Goal: Information Seeking & Learning: Learn about a topic

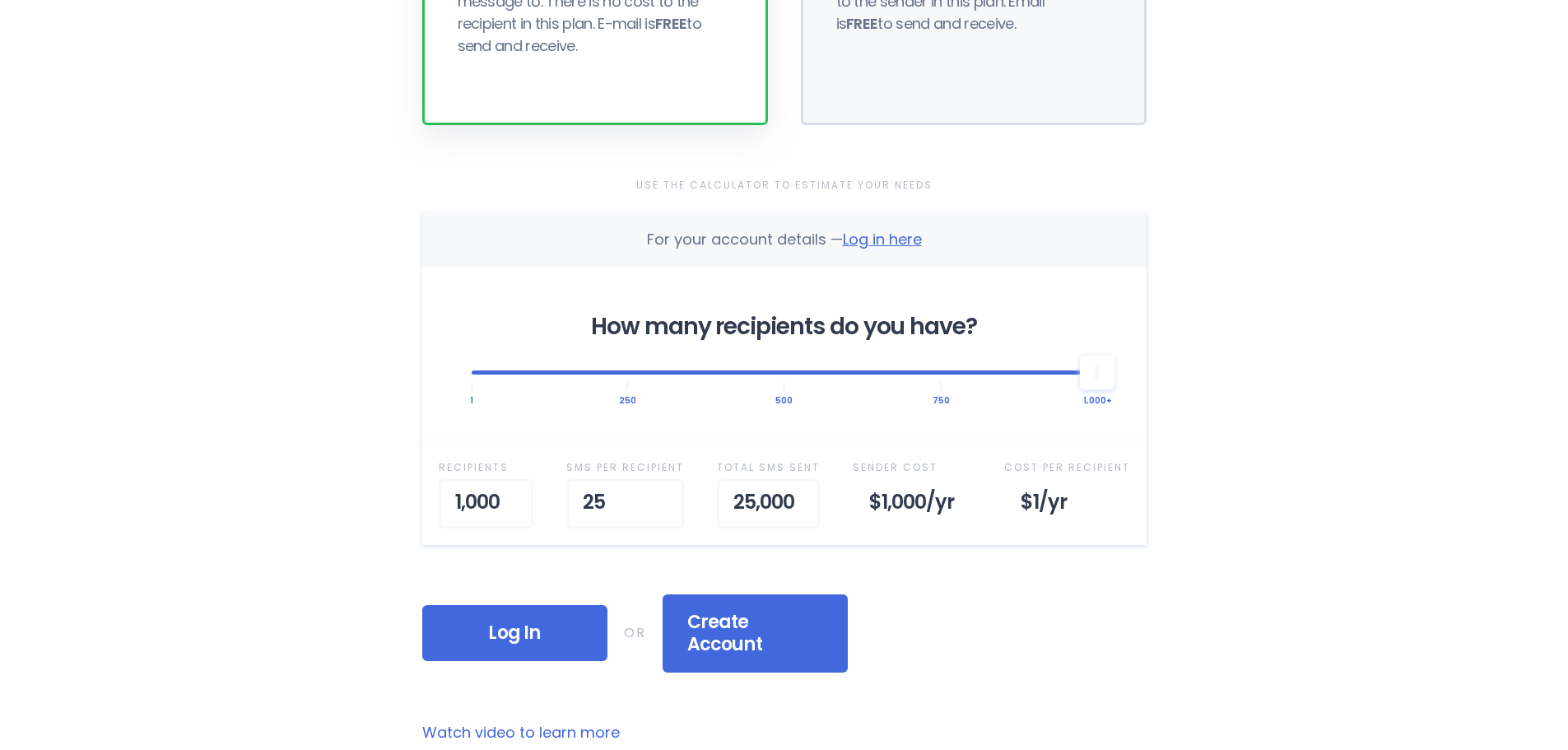
scroll to position [493, 0]
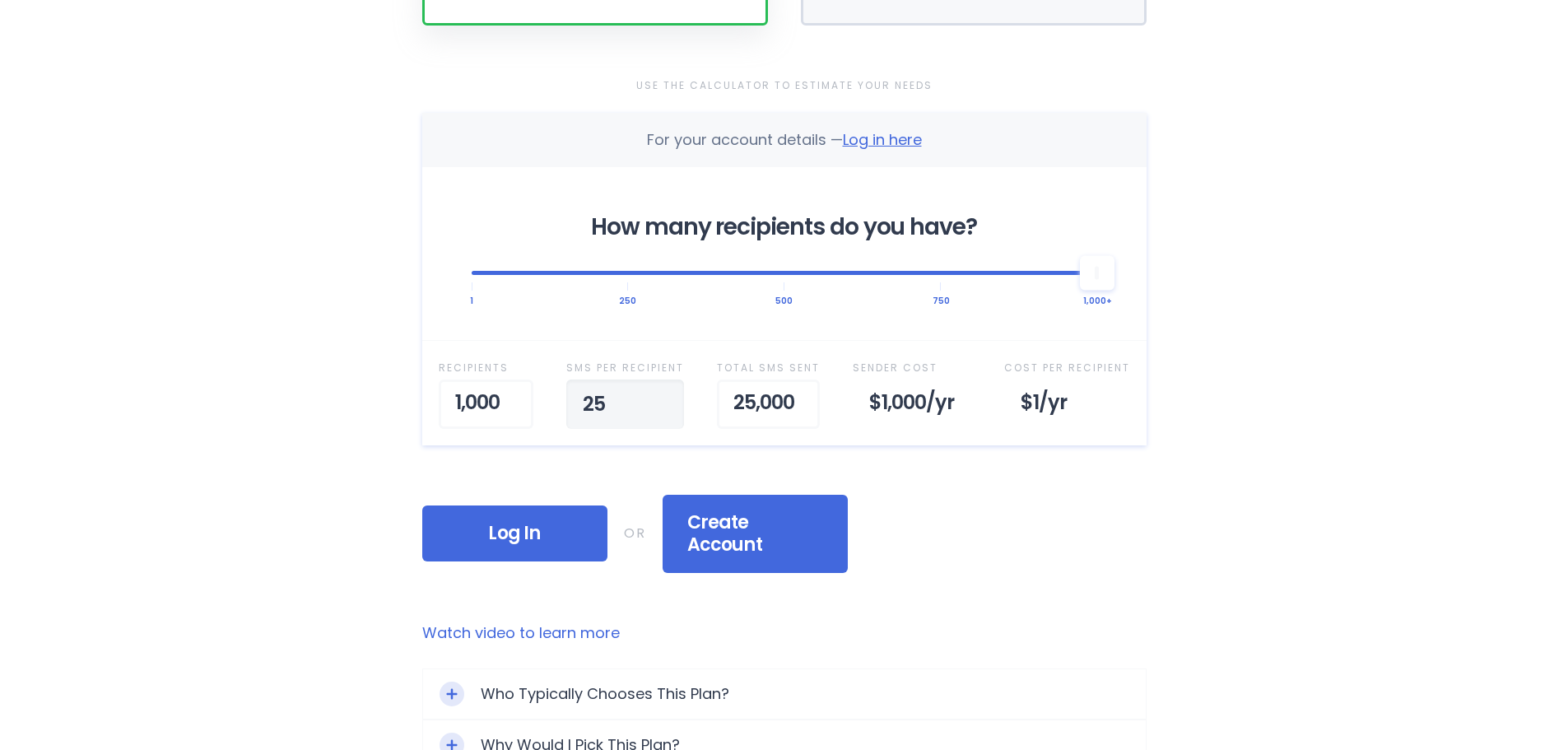
type input "2"
type input "100"
click at [1298, 520] on div "Home Why RainedOut? Plans Support & FAQ Log In Selected Plan Sender Pays This p…" at bounding box center [784, 414] width 1568 height 1814
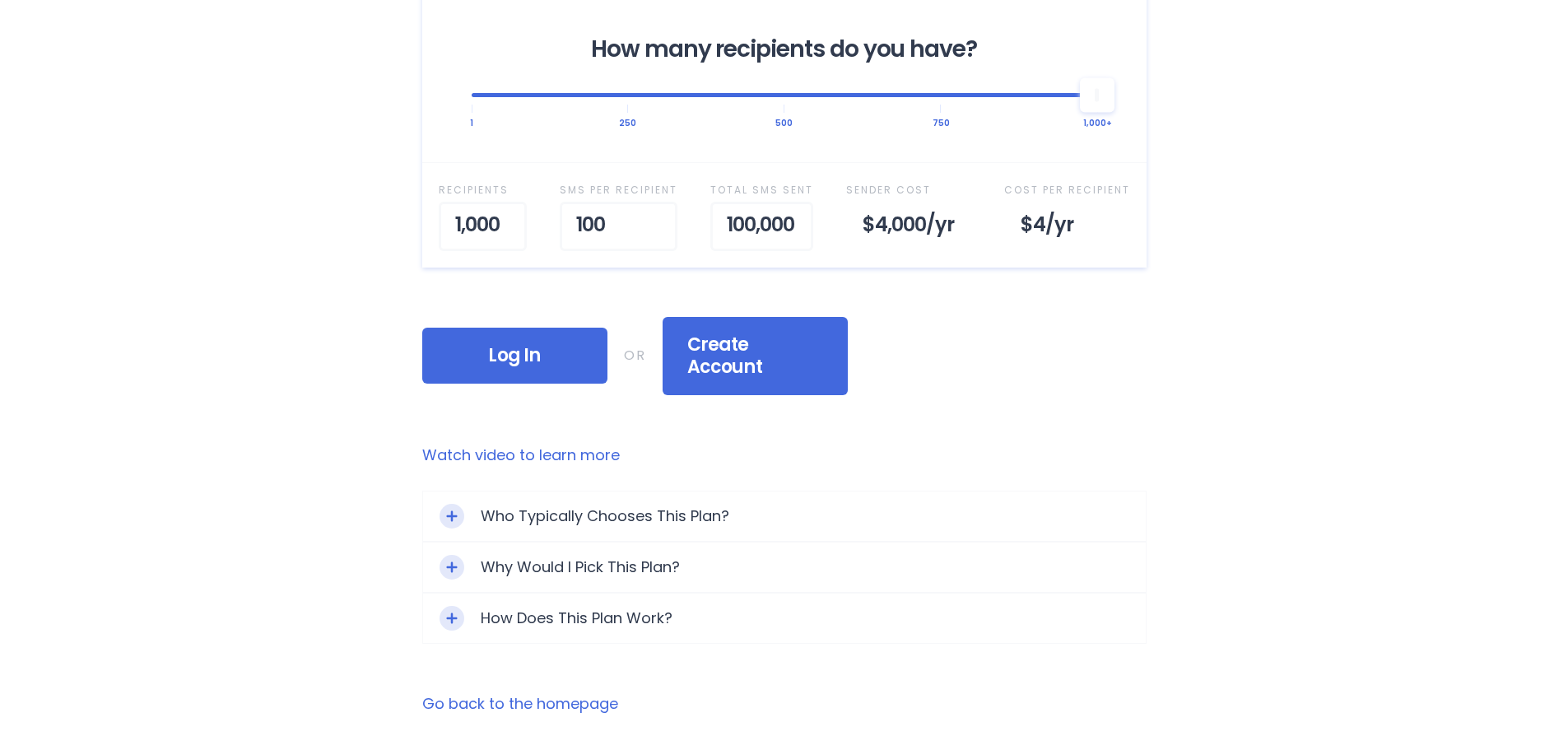
scroll to position [823, 0]
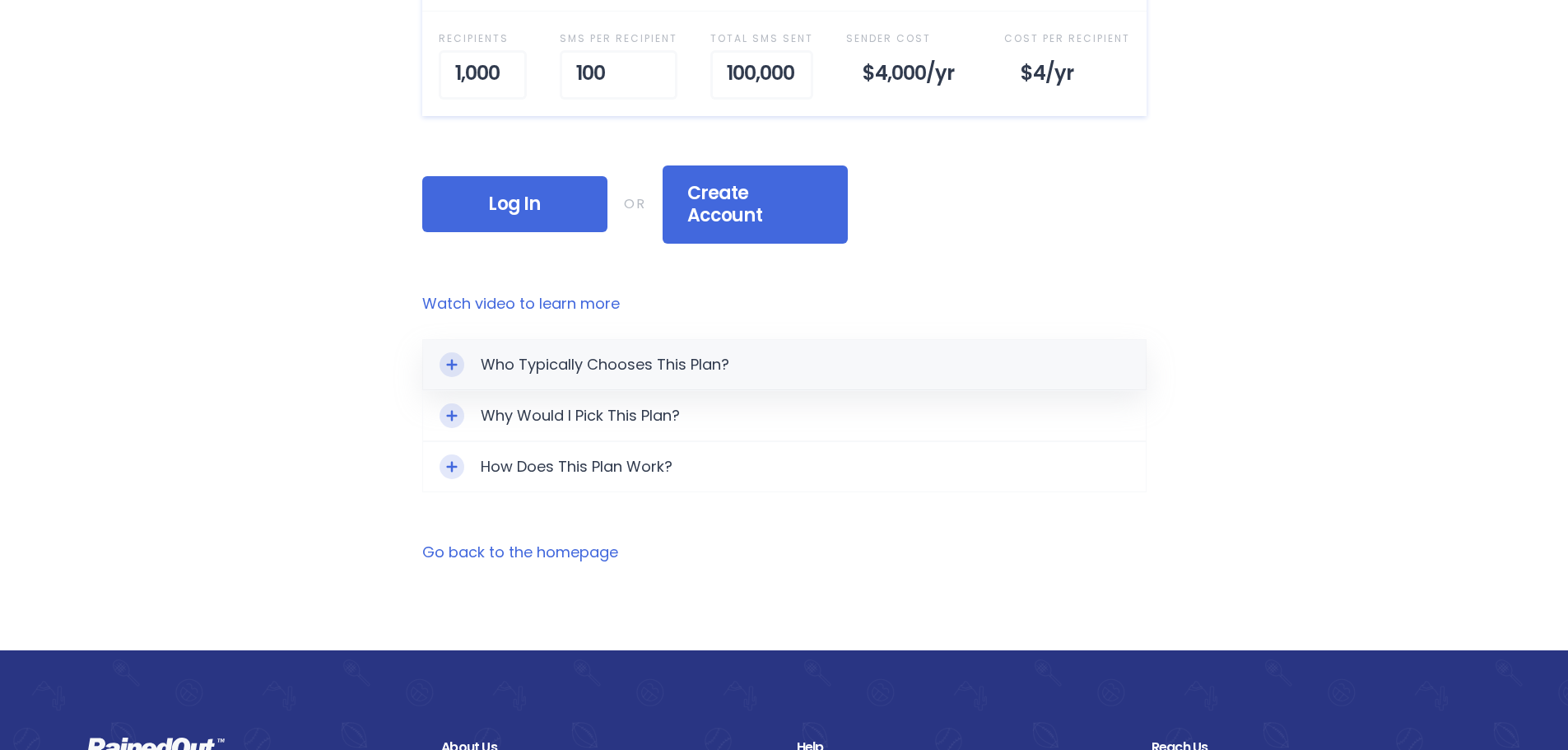
click at [512, 344] on div "Who Typically Chooses This Plan?" at bounding box center [785, 364] width 723 height 49
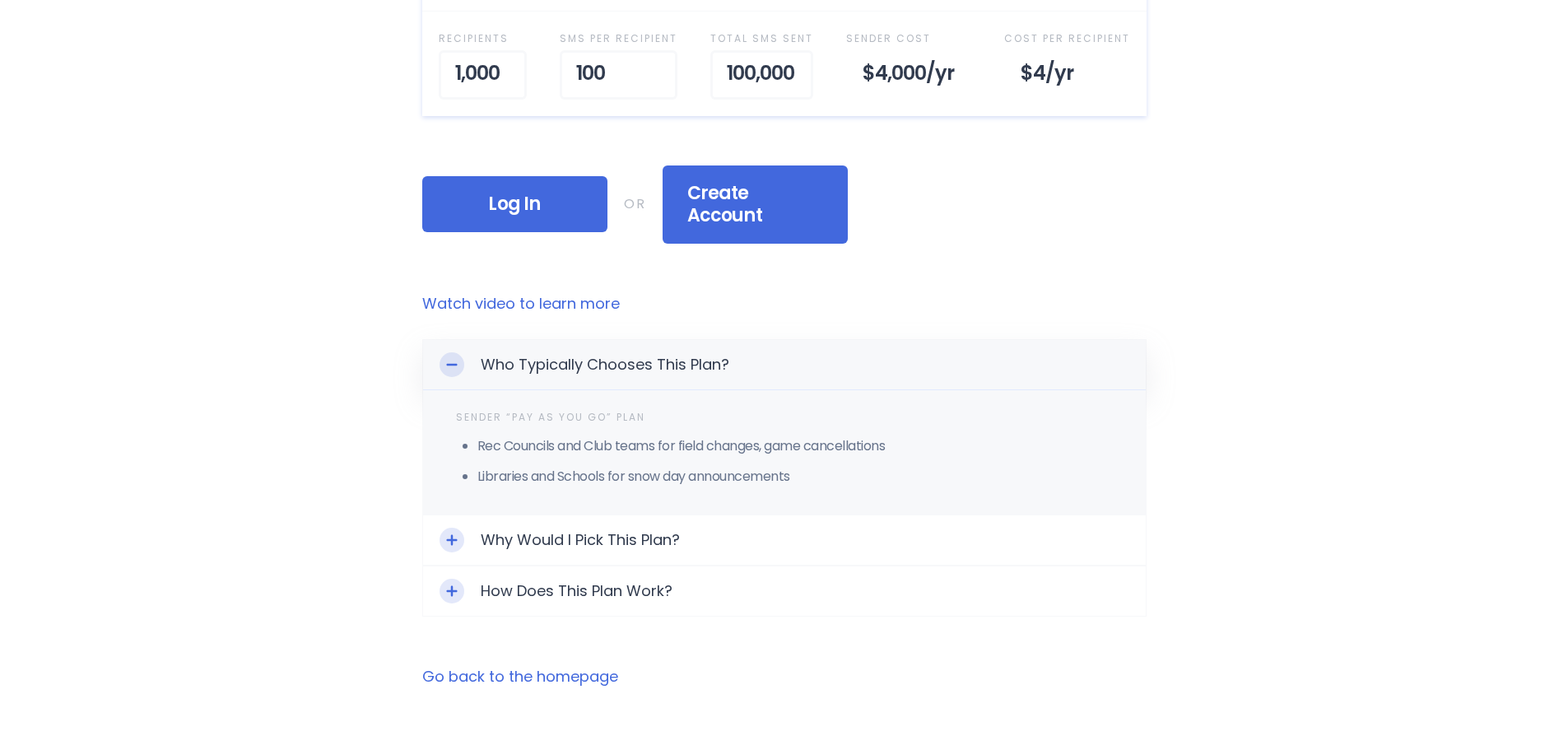
click at [512, 344] on div "Who Typically Chooses This Plan?" at bounding box center [785, 365] width 723 height 50
